Goal: Task Accomplishment & Management: Use online tool/utility

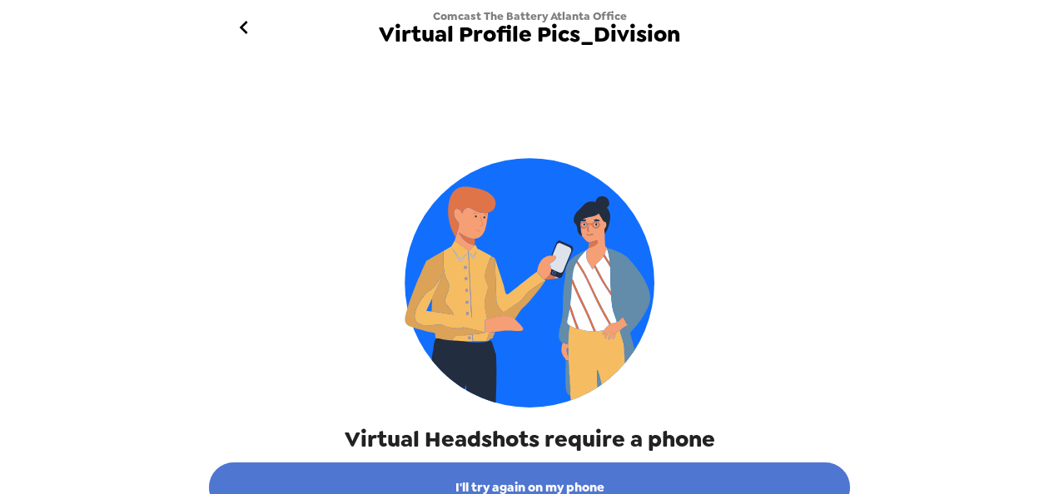
click at [505, 486] on button "I'll try again on my phone" at bounding box center [529, 488] width 641 height 50
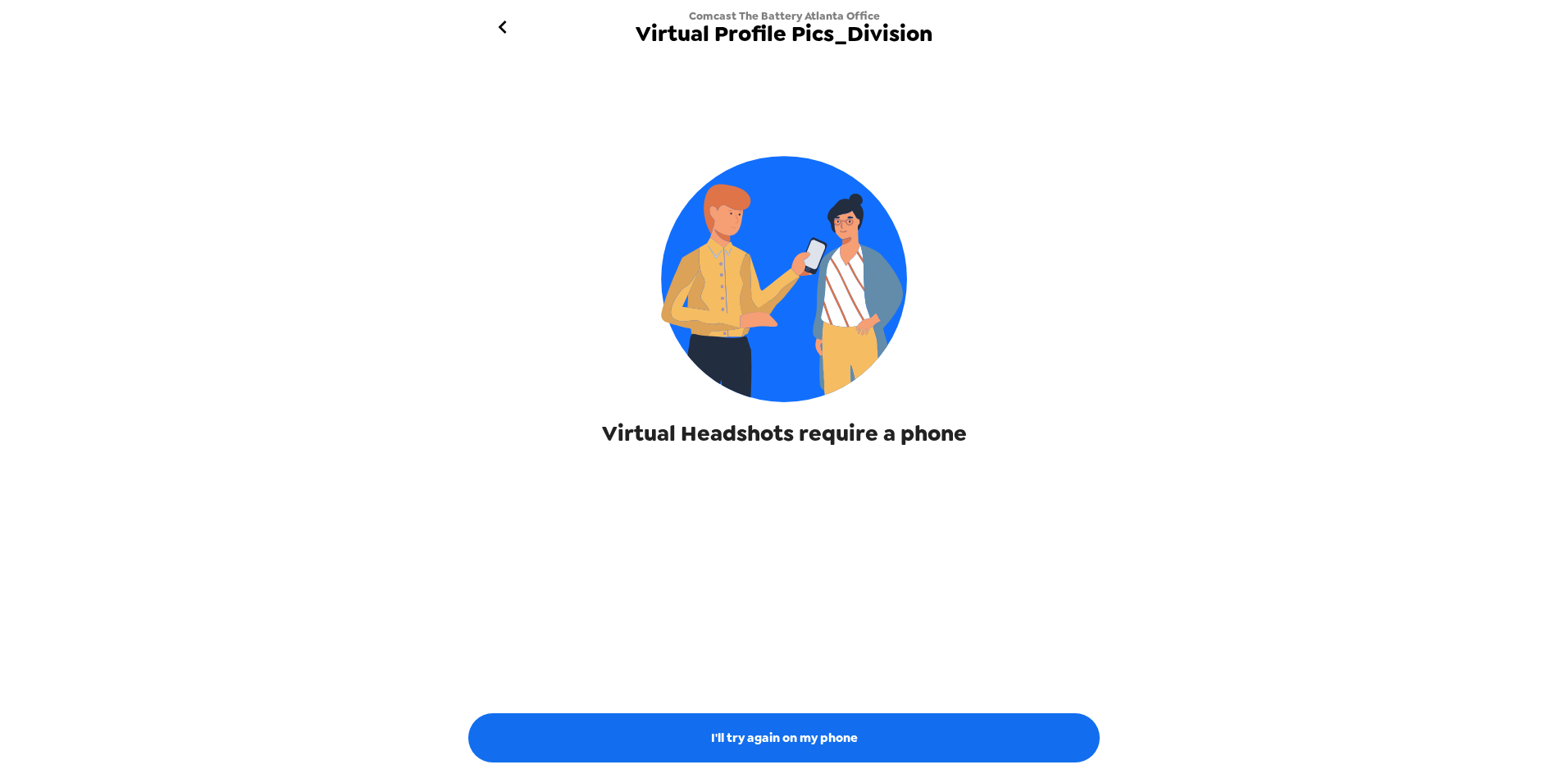
click at [828, 366] on img at bounding box center [784, 279] width 246 height 247
click at [500, 25] on icon "go back" at bounding box center [503, 27] width 27 height 27
click at [499, 25] on icon "go back" at bounding box center [503, 27] width 27 height 27
click at [731, 36] on span "Virtual Profile Pics_Division" at bounding box center [784, 34] width 297 height 22
click at [786, 333] on img at bounding box center [784, 279] width 246 height 247
